Goal: Task Accomplishment & Management: Use online tool/utility

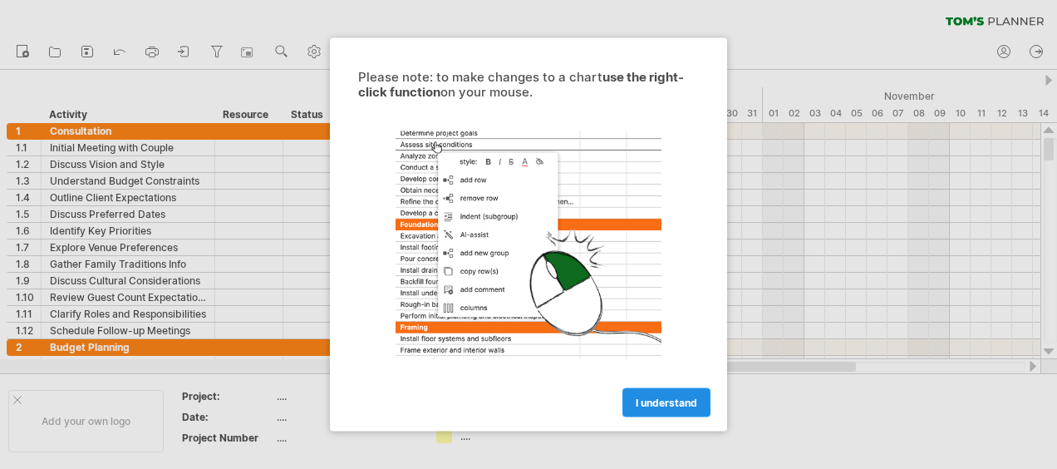
click at [676, 409] on link "I understand" at bounding box center [666, 402] width 88 height 29
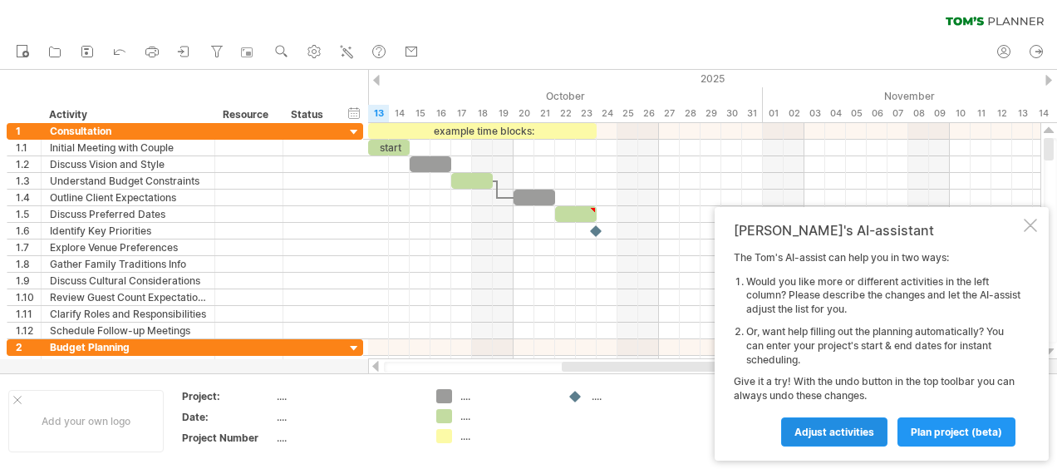
click at [853, 434] on span "Adjust activities" at bounding box center [834, 431] width 80 height 12
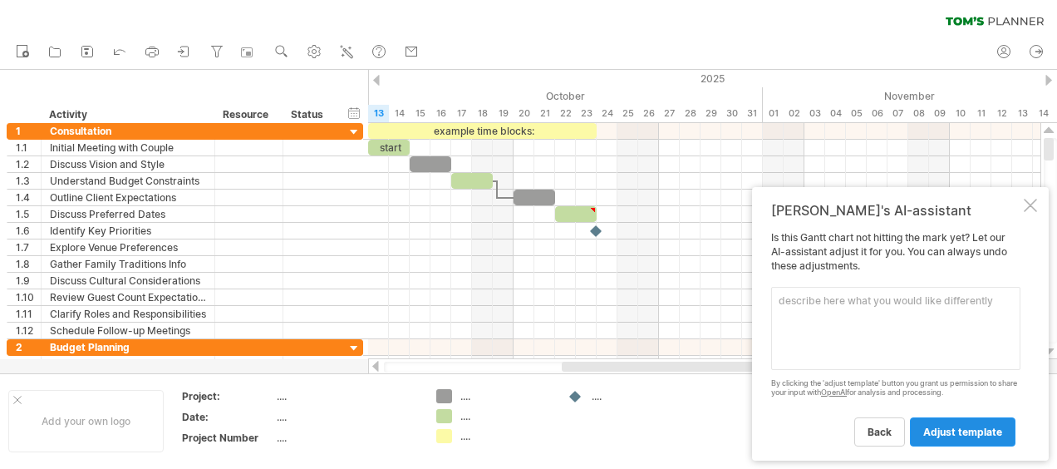
click at [957, 420] on link "adjust template" at bounding box center [963, 431] width 106 height 29
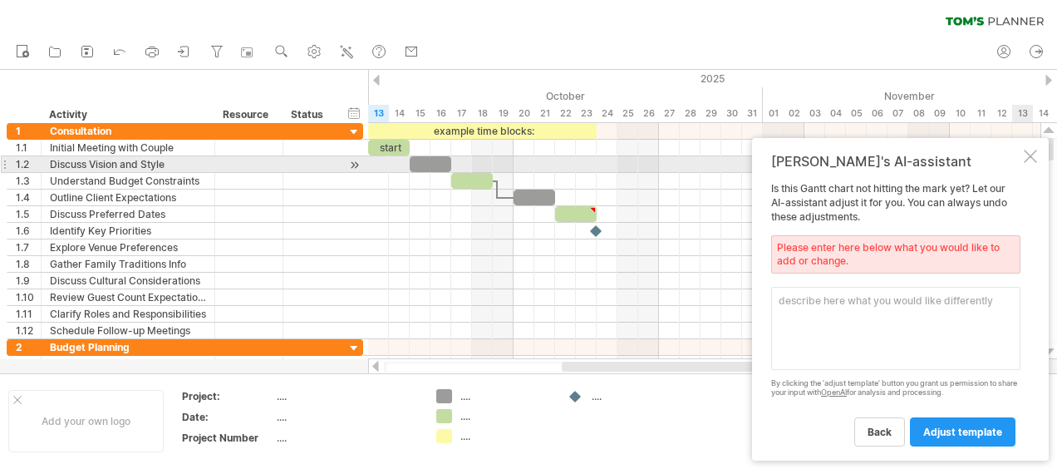
click at [1027, 165] on div "[PERSON_NAME]'s AI-assistant Is this [PERSON_NAME] chart not hitting the mark y…" at bounding box center [900, 299] width 297 height 322
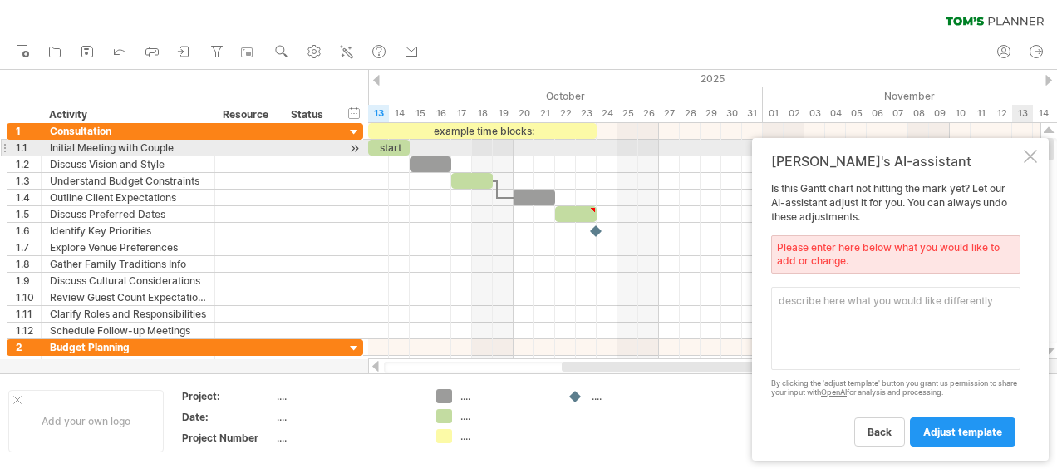
click at [1033, 152] on div at bounding box center [1030, 156] width 13 height 13
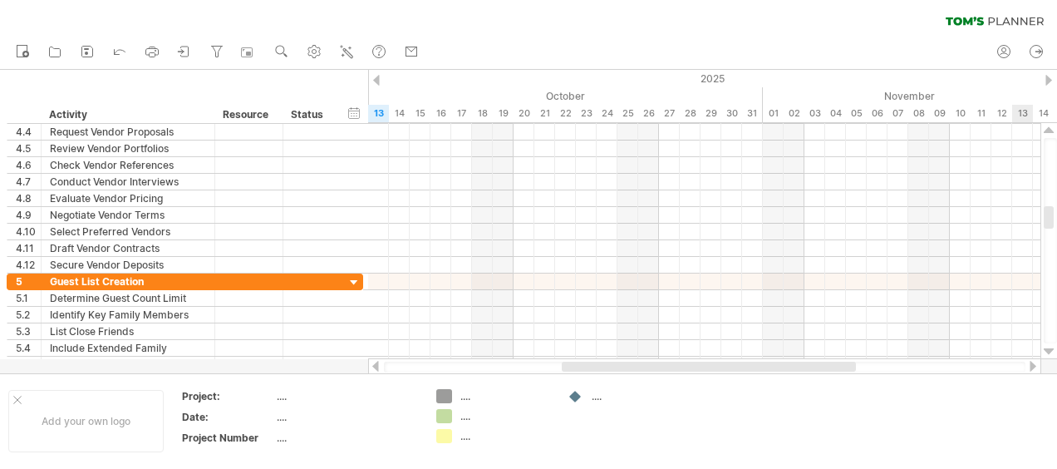
drag, startPoint x: 1049, startPoint y: 145, endPoint x: 1059, endPoint y: 250, distance: 106.1
click at [1056, 250] on html "progress(100%) Trying to reach [DOMAIN_NAME] Connected again... 0% clear filter…" at bounding box center [528, 236] width 1057 height 472
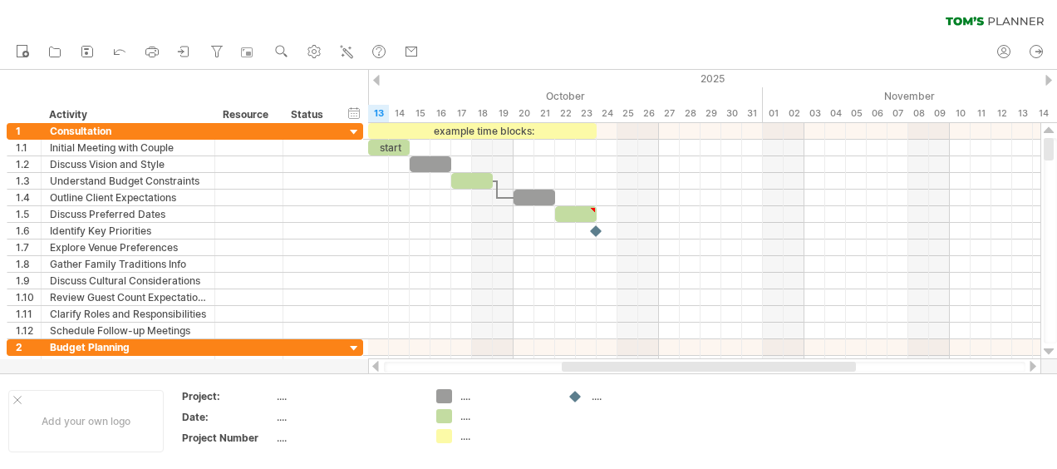
click at [1056, 121] on html "progress(100%) Trying to reach [DOMAIN_NAME] Connected again... 0% clear filter…" at bounding box center [528, 236] width 1057 height 472
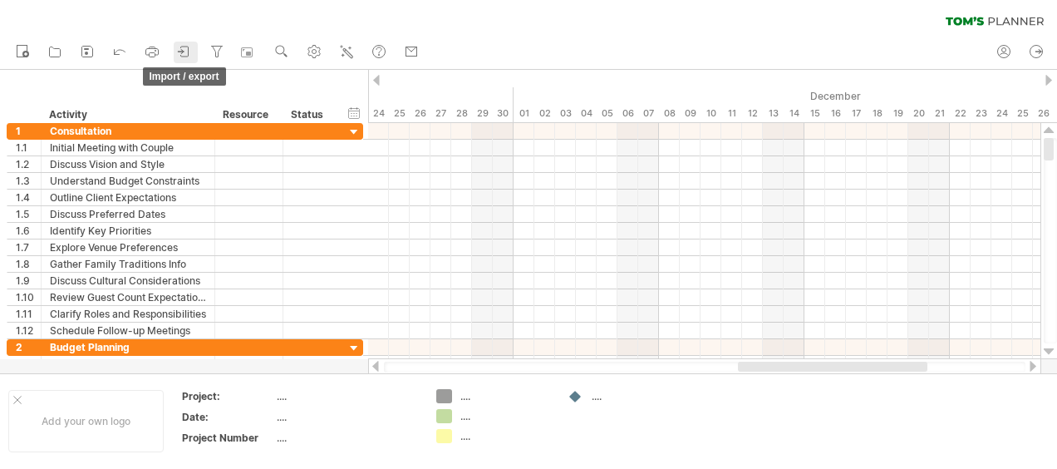
click at [185, 53] on icon at bounding box center [184, 51] width 17 height 17
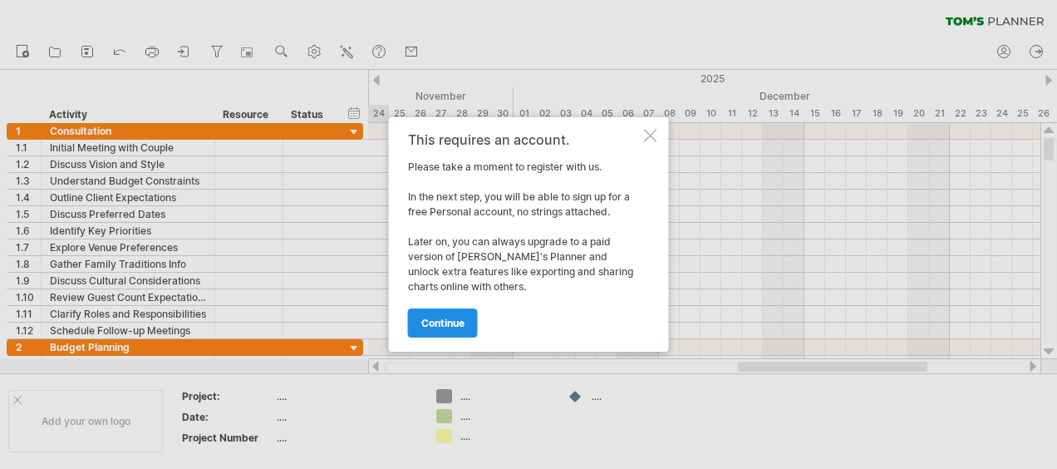
click at [435, 324] on span "continue" at bounding box center [442, 323] width 43 height 12
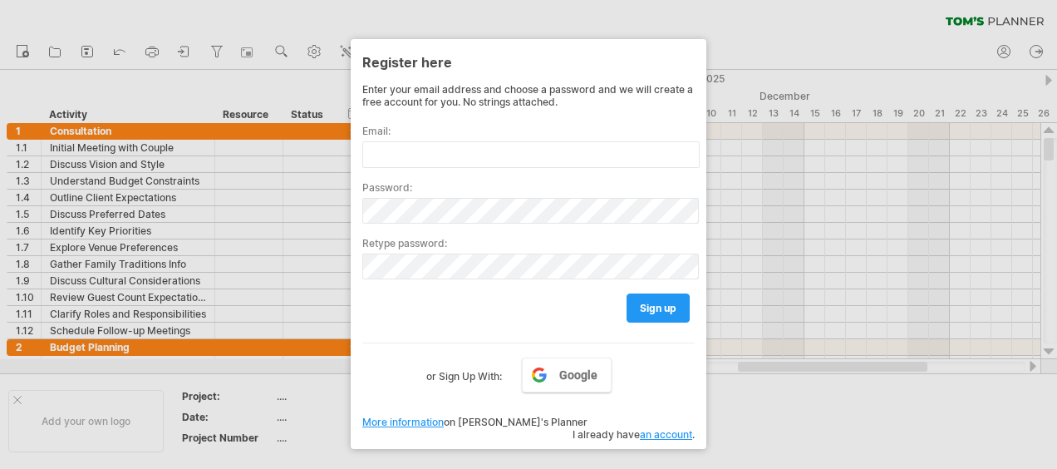
click at [713, 18] on div at bounding box center [528, 234] width 1057 height 469
